Goal: Information Seeking & Learning: Find specific fact

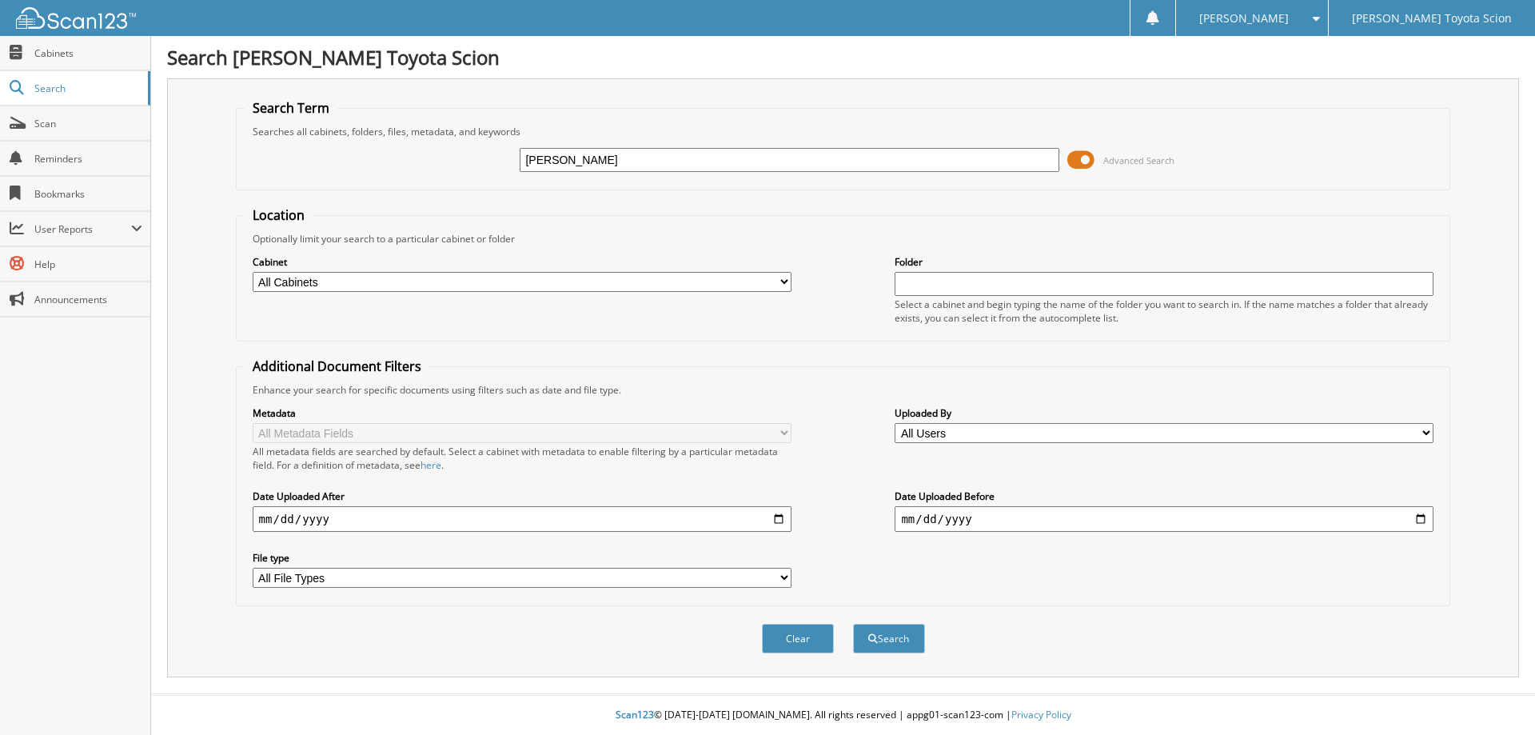
type input "[PERSON_NAME]"
click at [853, 624] on button "Search" at bounding box center [889, 639] width 72 height 30
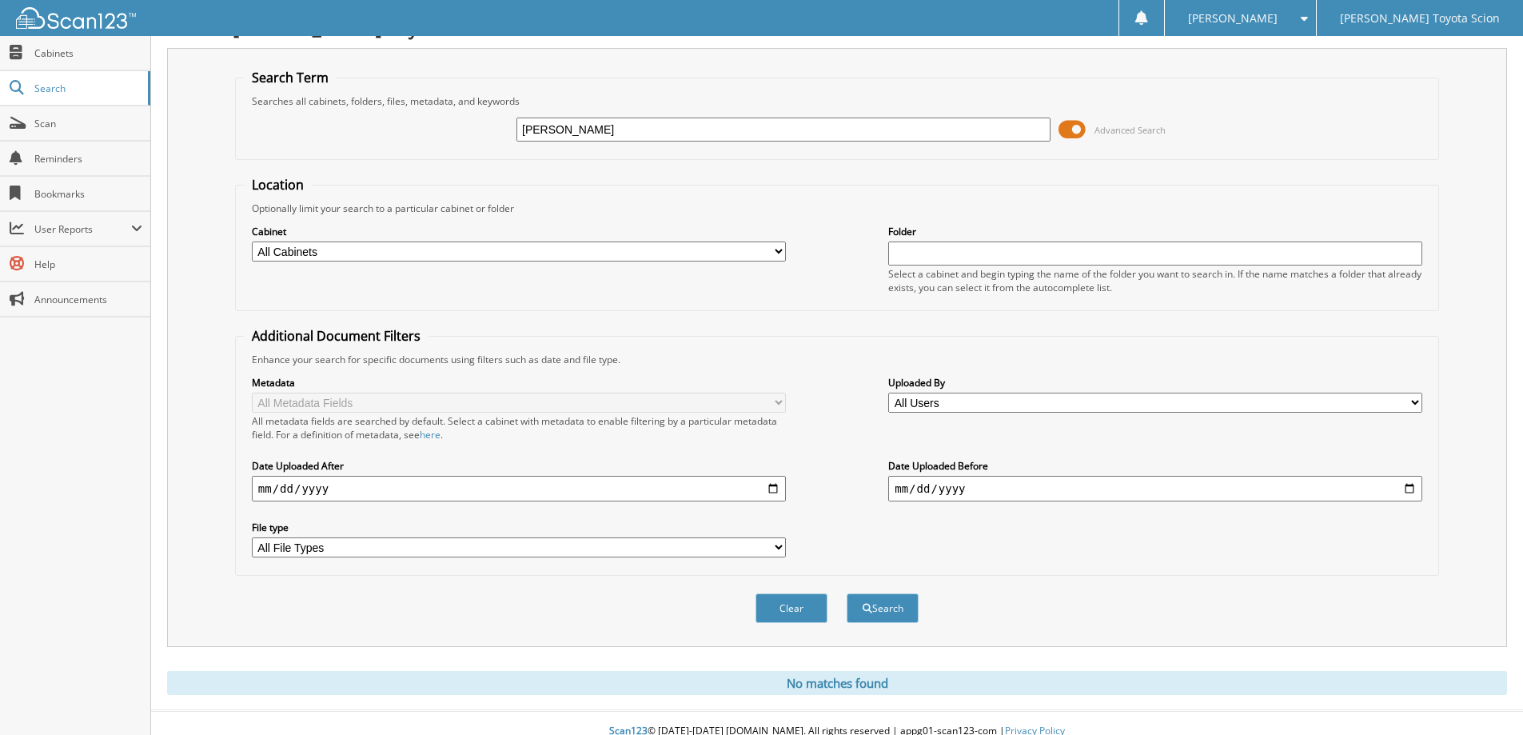
scroll to position [47, 0]
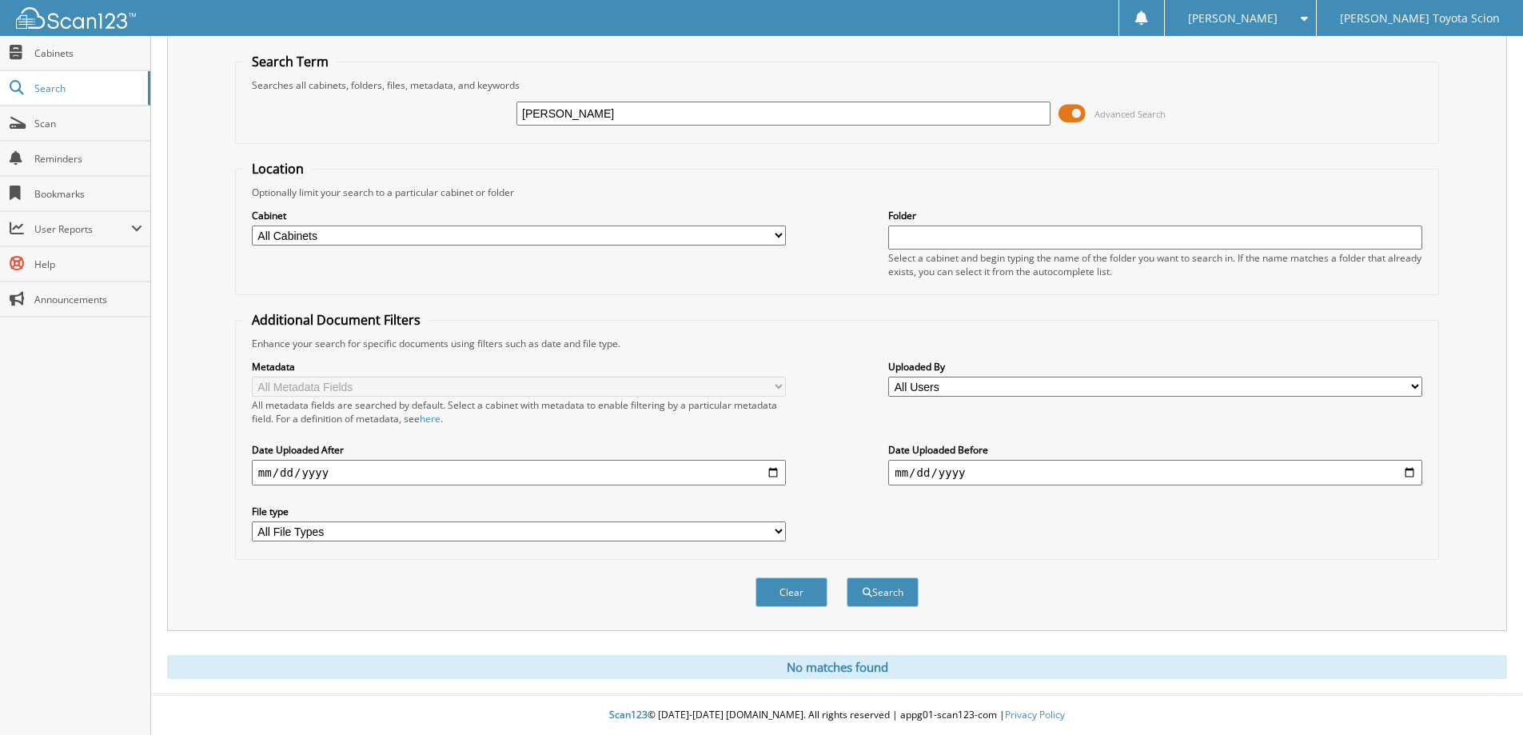
click at [787, 229] on div "Cabinet All Cabinets PARTS INVOICES SERVICE RO Needs Filing Folder" at bounding box center [837, 242] width 1186 height 87
click at [774, 237] on select "All Cabinets PARTS INVOICES SERVICE RO Needs Filing" at bounding box center [519, 235] width 534 height 20
drag, startPoint x: 660, startPoint y: 183, endPoint x: 707, endPoint y: 182, distance: 47.2
click at [662, 182] on fieldset "Location Optionally limit your search to a particular cabinet or folder Cabinet…" at bounding box center [837, 227] width 1204 height 135
click at [943, 232] on input "text" at bounding box center [1155, 237] width 534 height 24
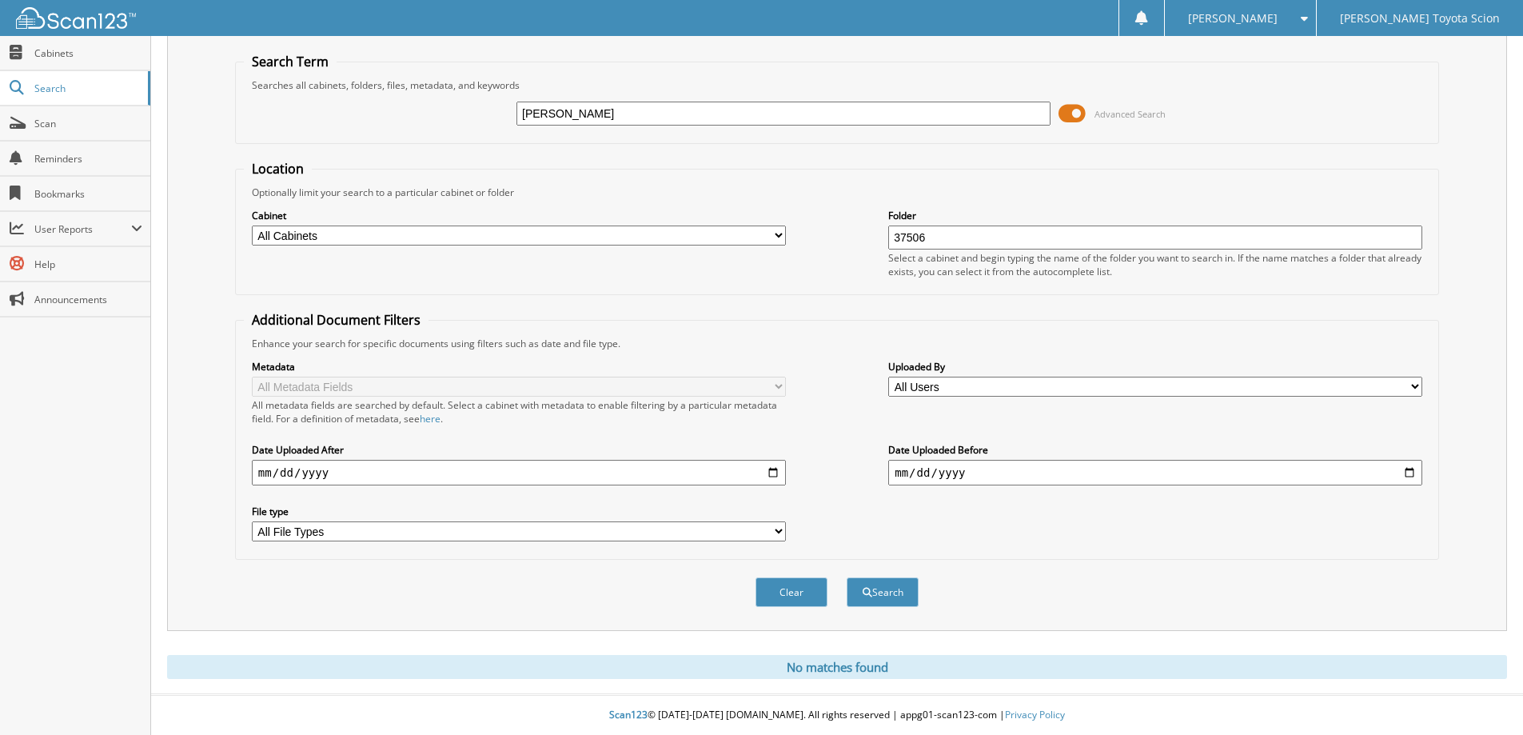
type input "37506"
click at [847, 577] on button "Search" at bounding box center [883, 592] width 72 height 30
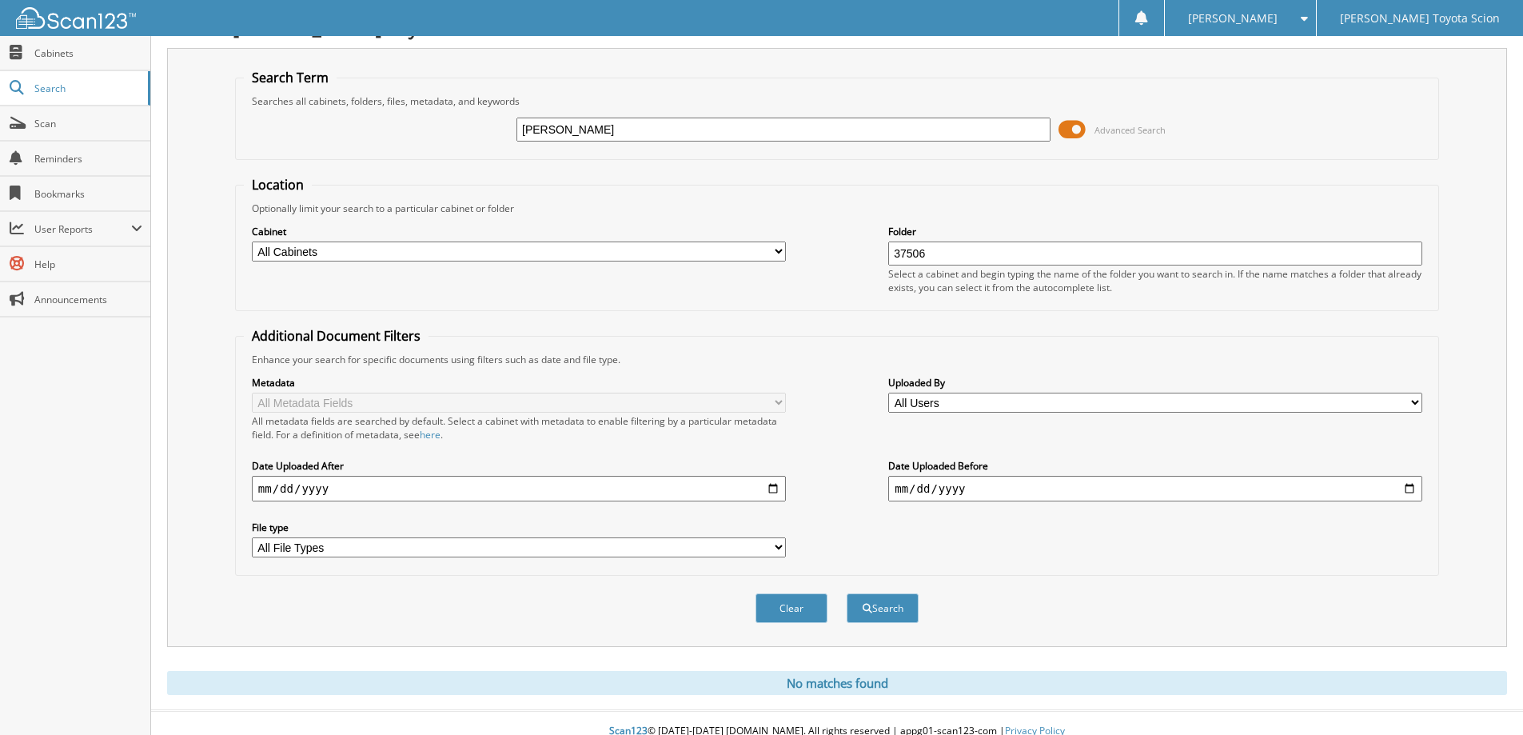
scroll to position [47, 0]
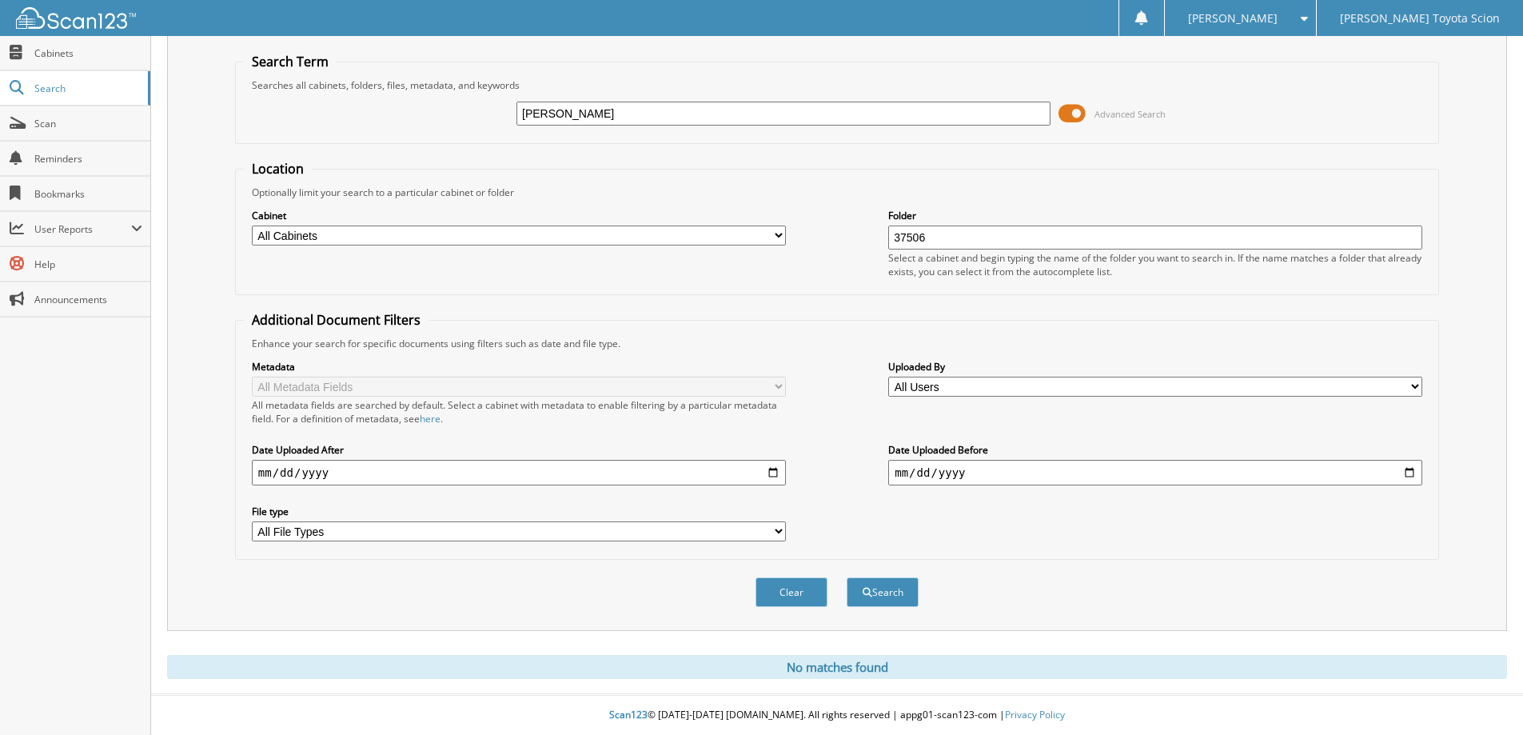
click at [332, 604] on div "Clear Search" at bounding box center [837, 592] width 1204 height 65
click at [1418, 389] on select "All Users aaron ben Adriana Campos Aida Murillo AIDA MURILLO AIDA RAYAS Albert …" at bounding box center [1155, 387] width 534 height 20
click at [1305, 385] on select "All Users aaron ben Adriana Campos Aida Murillo AIDA MURILLO AIDA RAYAS Albert …" at bounding box center [1155, 387] width 534 height 20
click at [888, 377] on select "All Users aaron ben Adriana Campos Aida Murillo AIDA MURILLO AIDA RAYAS Albert …" at bounding box center [1155, 387] width 534 height 20
drag, startPoint x: 1401, startPoint y: 387, endPoint x: 1208, endPoint y: 377, distance: 192.9
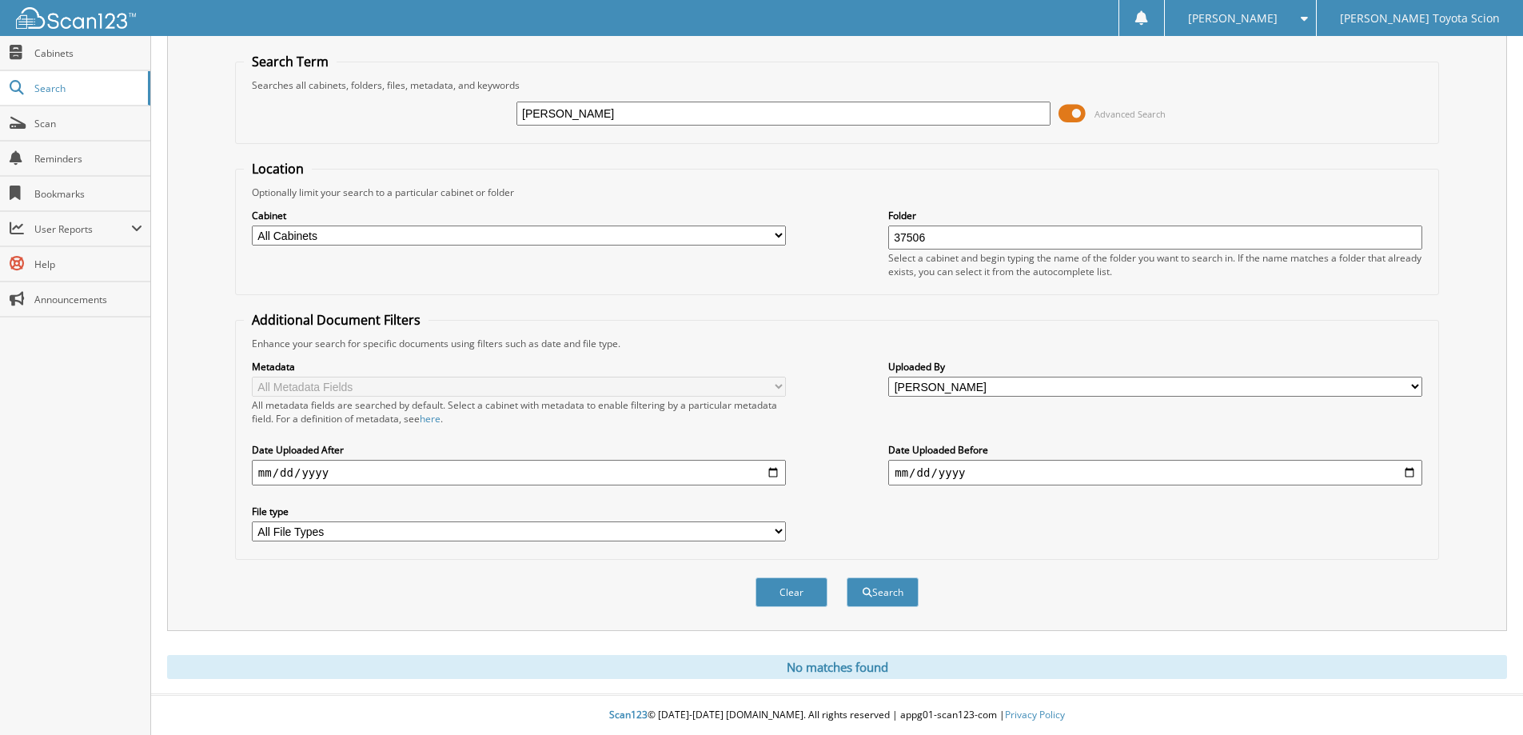
click at [1398, 387] on select "All Users aaron ben Adriana Campos Aida Murillo AIDA MURILLO AIDA RAYAS Albert …" at bounding box center [1155, 387] width 534 height 20
select select "18602"
click at [888, 377] on select "All Users aaron ben Adriana Campos Aida Murillo AIDA MURILLO AIDA RAYAS Albert …" at bounding box center [1155, 387] width 534 height 20
click at [823, 369] on div "Metadata All Metadata Fields All metadata fields are searched by default. Selec…" at bounding box center [837, 450] width 1186 height 201
drag, startPoint x: 1142, startPoint y: 540, endPoint x: 988, endPoint y: 557, distance: 154.5
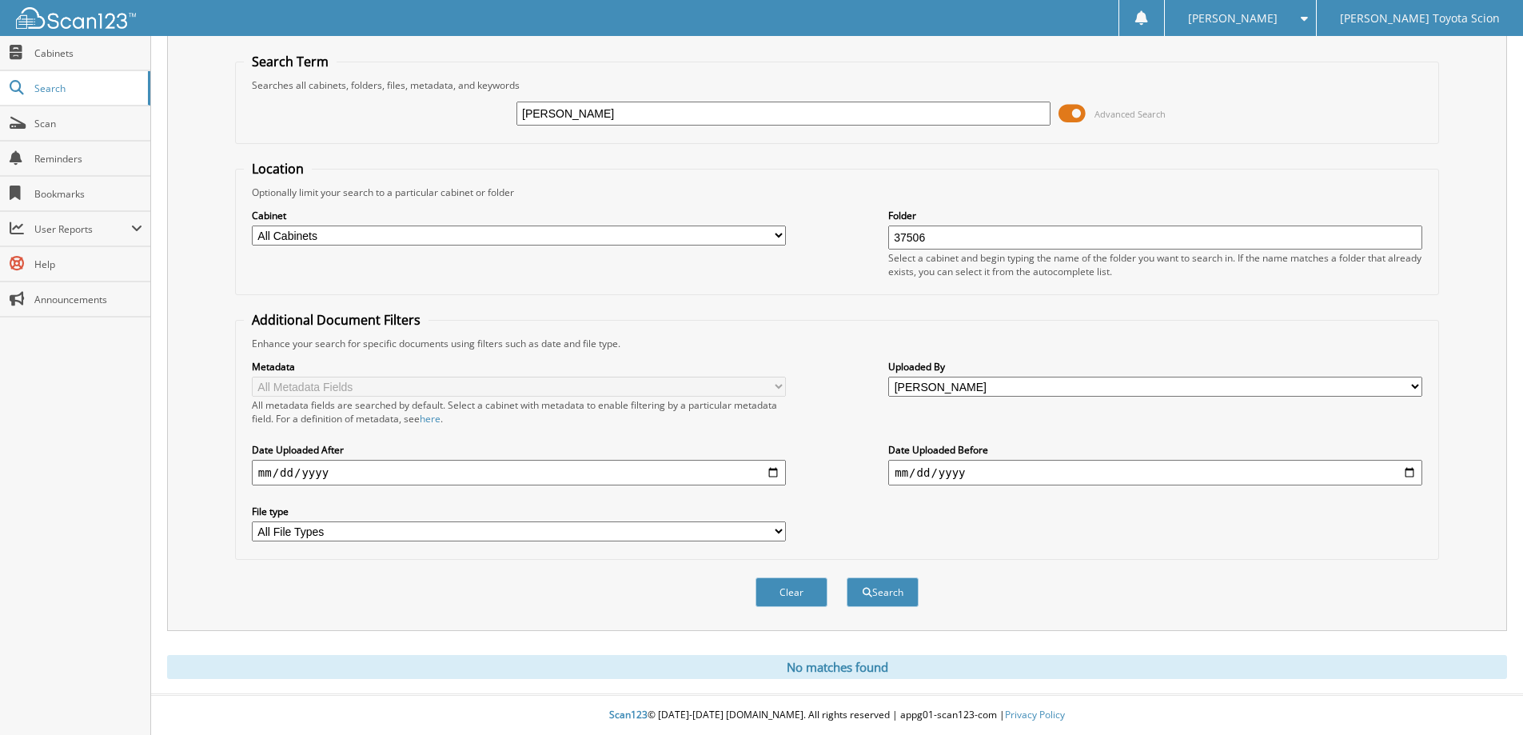
click at [1135, 544] on div "Metadata All Metadata Fields All metadata fields are searched by default. Selec…" at bounding box center [837, 450] width 1186 height 201
click at [889, 580] on button "Search" at bounding box center [883, 592] width 72 height 30
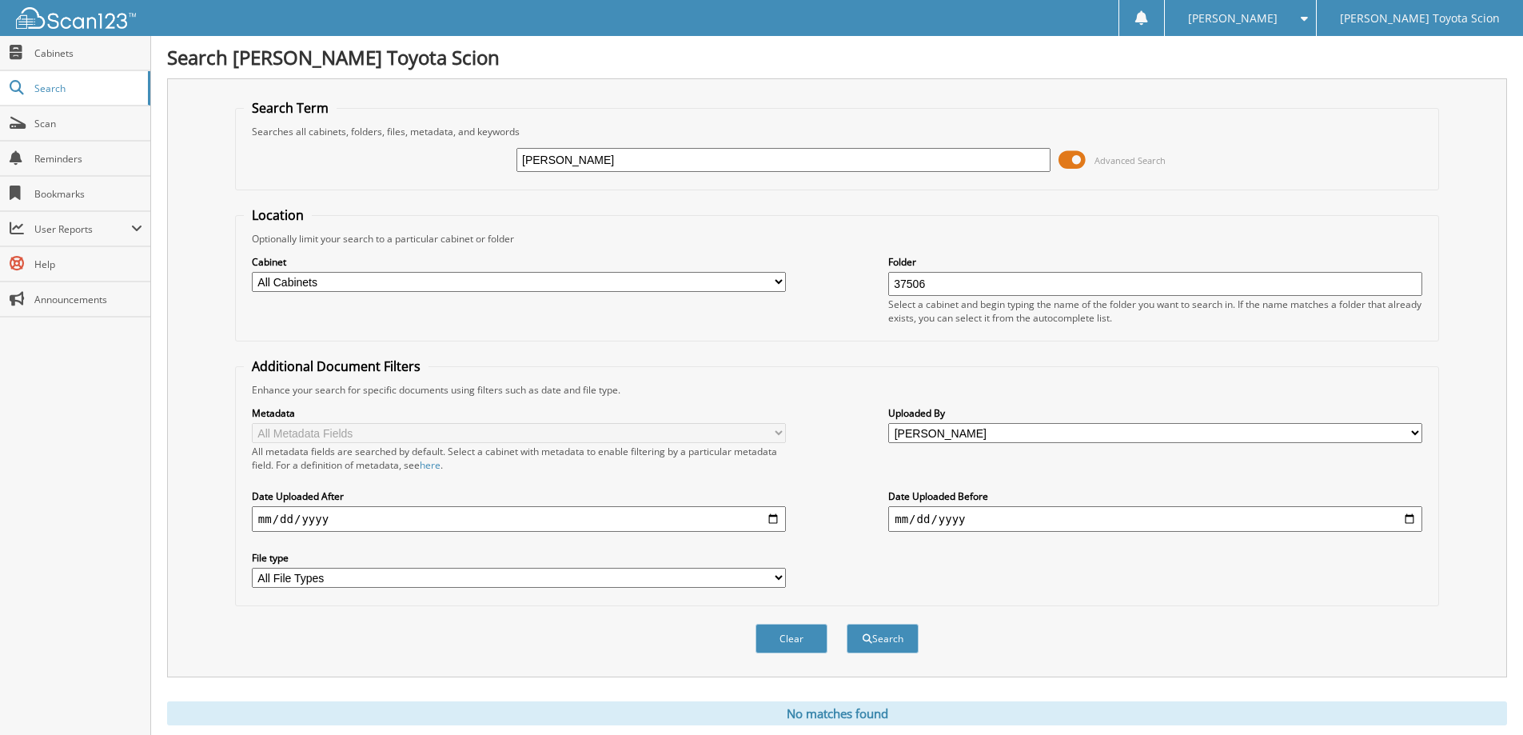
click at [872, 375] on fieldset "Additional Document Filters Enhance your search for specific documents using fi…" at bounding box center [837, 481] width 1204 height 249
click at [887, 642] on button "Search" at bounding box center [883, 639] width 72 height 30
click at [72, 48] on span "Cabinets" at bounding box center [88, 53] width 108 height 14
